Goal: Find specific page/section: Find specific page/section

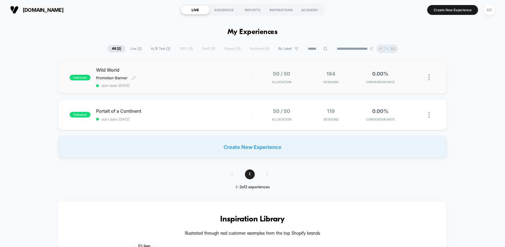
click at [160, 80] on div "Wild World Promotion Banner Click to edit experience details Promotion Banner s…" at bounding box center [174, 77] width 156 height 20
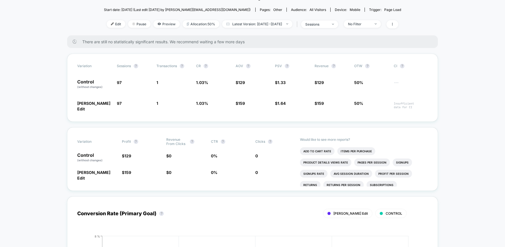
scroll to position [68, 0]
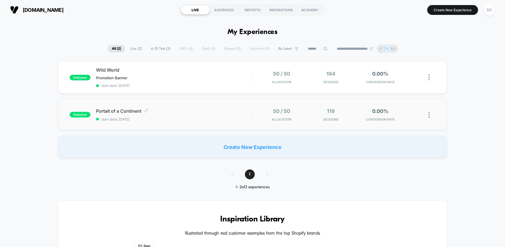
click at [156, 111] on span "Portait of a Continent Click to edit experience details" at bounding box center [174, 111] width 156 height 6
